Goal: Check status: Check status

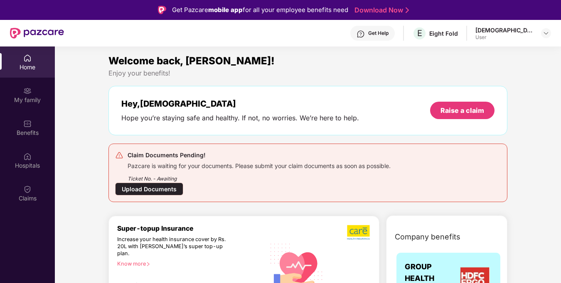
click at [164, 190] on div "Upload Documents" at bounding box center [149, 189] width 68 height 13
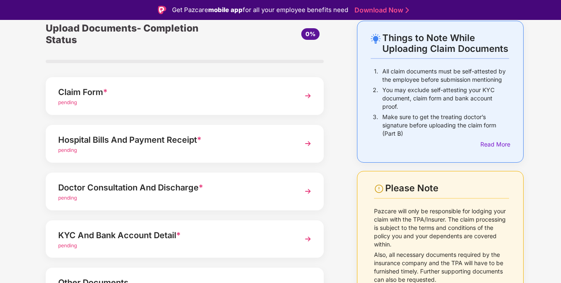
scroll to position [39, 0]
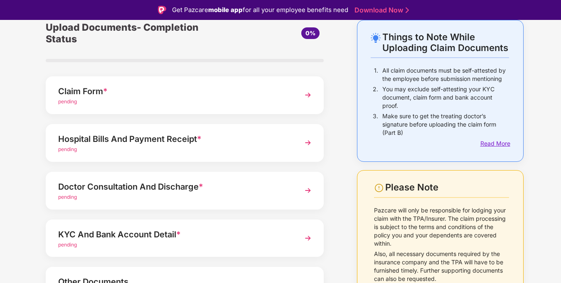
click at [503, 142] on div "Read More" at bounding box center [494, 143] width 29 height 9
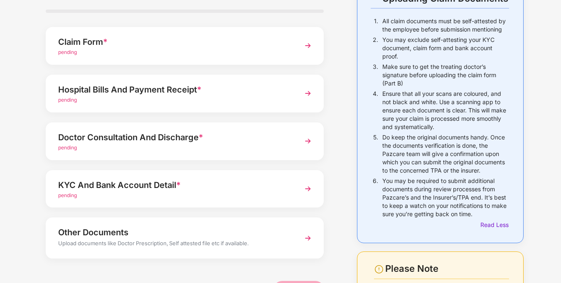
scroll to position [0, 0]
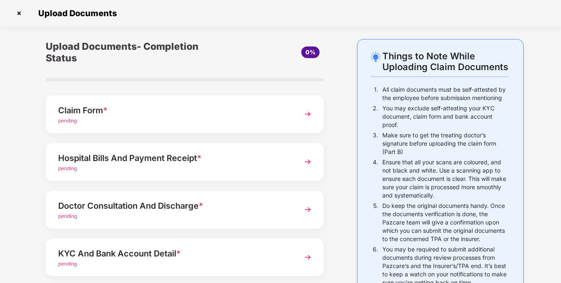
click at [261, 117] on div "pending" at bounding box center [174, 121] width 232 height 8
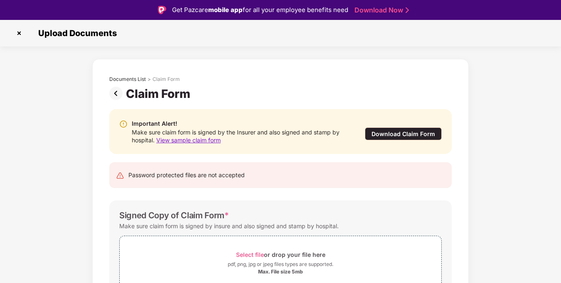
scroll to position [46, 0]
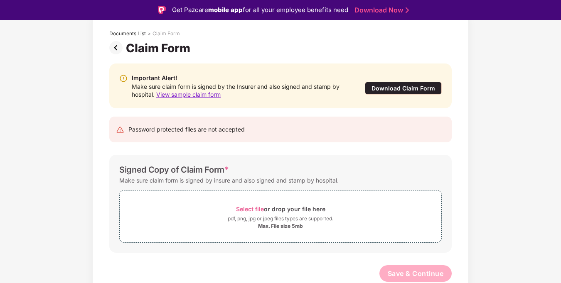
click at [216, 94] on span "View sample claim form" at bounding box center [188, 94] width 64 height 7
click at [115, 48] on img at bounding box center [117, 47] width 17 height 13
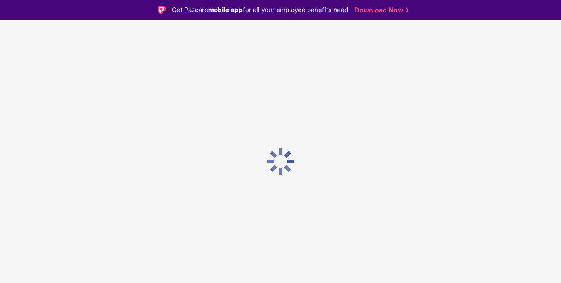
scroll to position [0, 0]
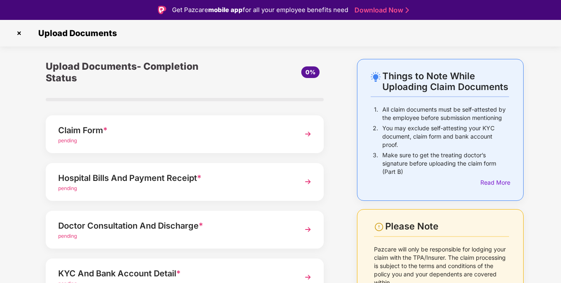
click at [270, 185] on div "pending" at bounding box center [174, 189] width 232 height 8
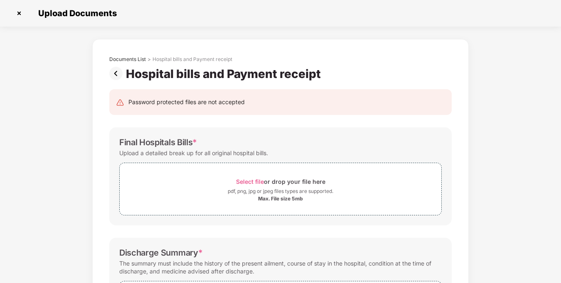
click at [116, 71] on img at bounding box center [117, 73] width 17 height 13
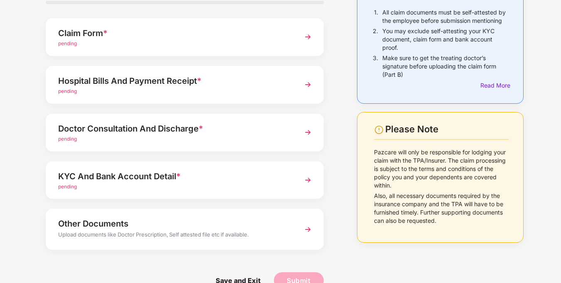
scroll to position [83, 0]
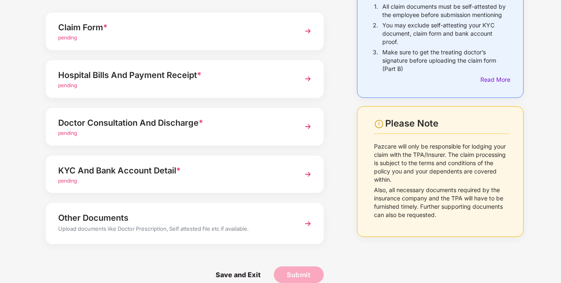
click at [200, 177] on div "pending" at bounding box center [174, 181] width 232 height 8
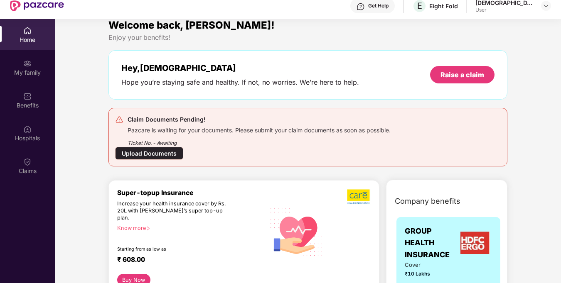
scroll to position [0, 0]
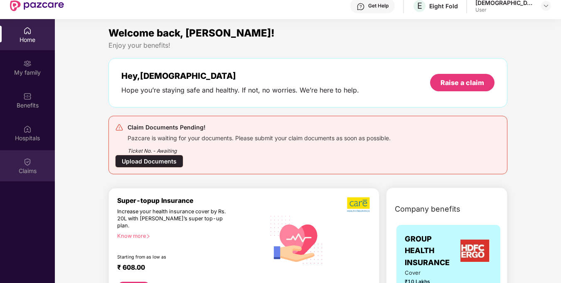
click at [30, 164] on img at bounding box center [27, 162] width 8 height 8
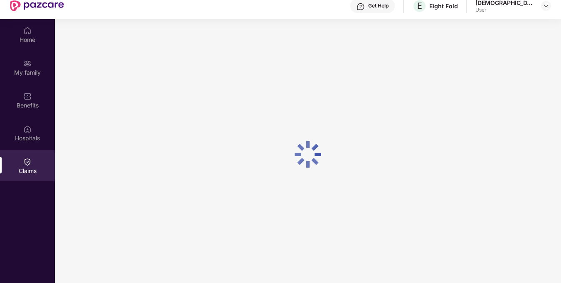
scroll to position [0, 0]
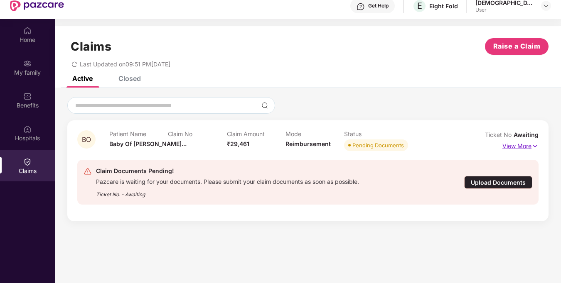
click at [522, 148] on p "View More" at bounding box center [520, 145] width 36 height 11
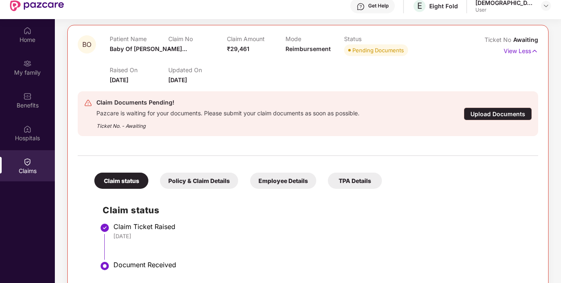
scroll to position [47, 0]
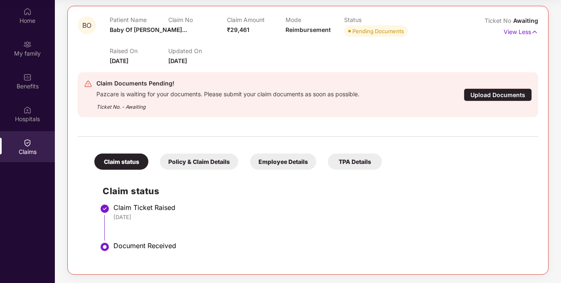
click at [198, 165] on div "Policy & Claim Details" at bounding box center [199, 162] width 78 height 16
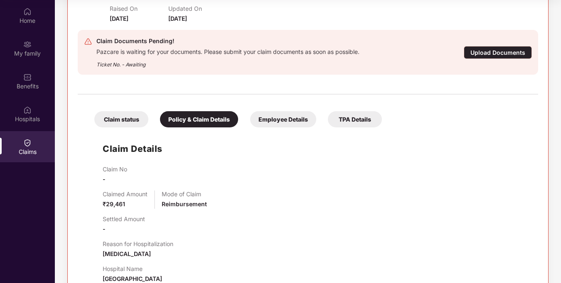
scroll to position [166, 0]
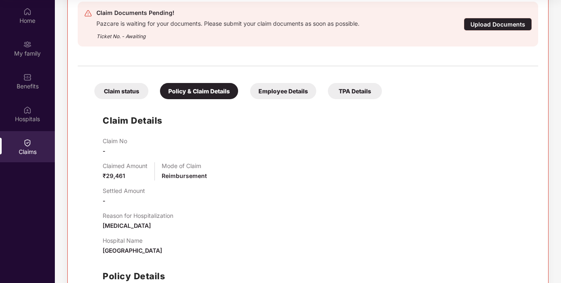
click at [288, 96] on div "Employee Details" at bounding box center [283, 91] width 66 height 16
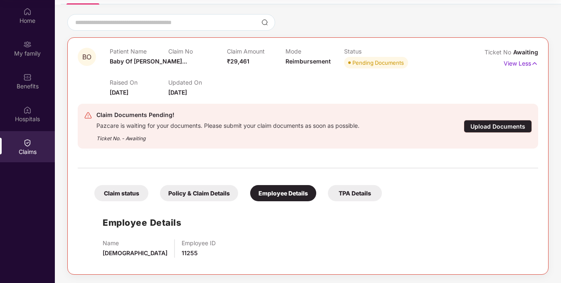
scroll to position [64, 0]
click at [358, 193] on div "TPA Details" at bounding box center [355, 193] width 54 height 16
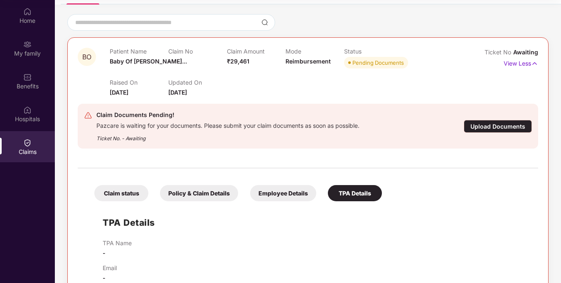
scroll to position [82, 0]
